Goal: Transaction & Acquisition: Purchase product/service

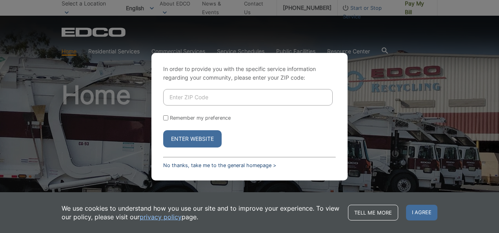
click at [245, 166] on link "No thanks, take me to the general homepage >" at bounding box center [219, 165] width 113 height 6
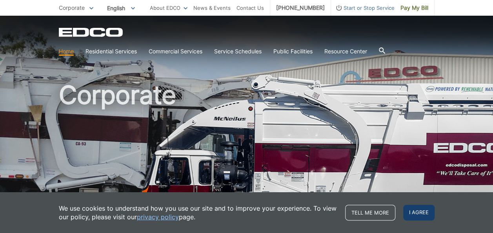
click at [411, 216] on span "I agree" at bounding box center [418, 213] width 31 height 16
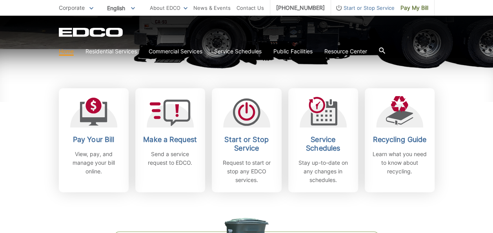
scroll to position [206, 0]
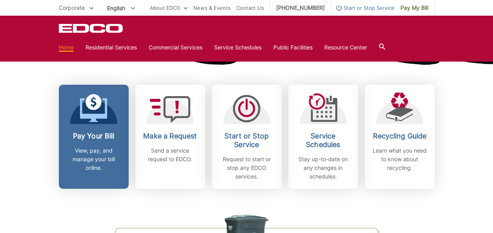
click at [100, 128] on link "Pay Your Bill View, pay, and manage your bill online." at bounding box center [94, 137] width 70 height 104
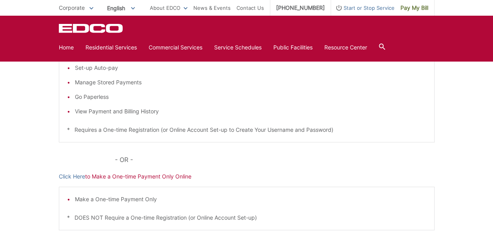
scroll to position [172, 0]
click at [82, 177] on link "Click Here" at bounding box center [72, 177] width 26 height 9
